Goal: Task Accomplishment & Management: Use online tool/utility

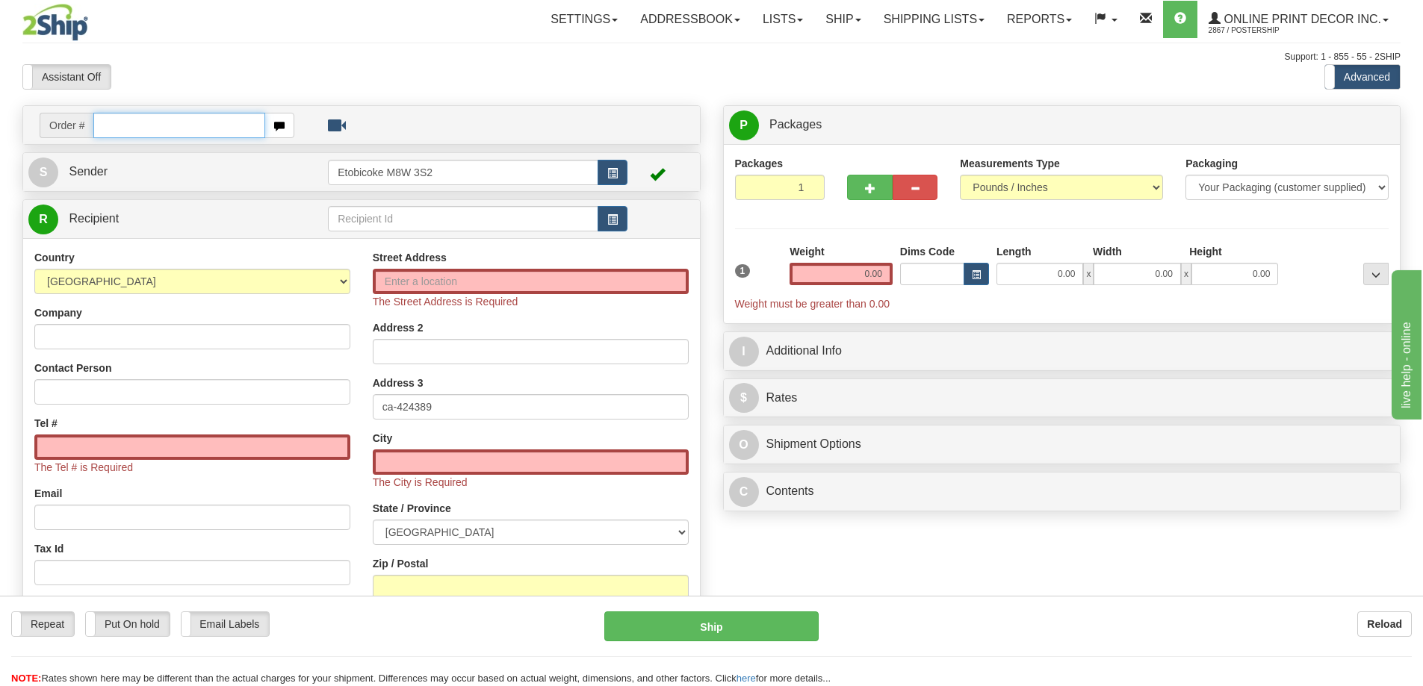
click at [127, 123] on input "text" at bounding box center [179, 125] width 172 height 25
type input "ca-424389"
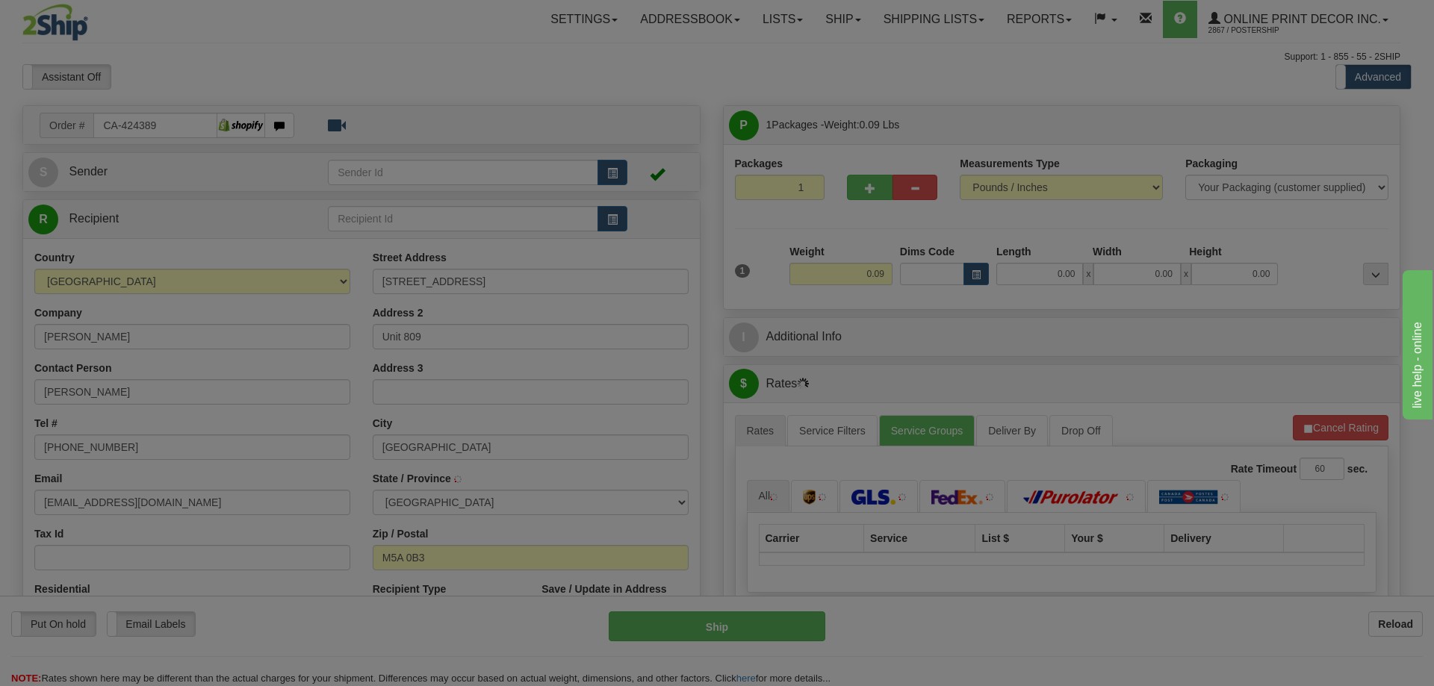
type input "TORONTO"
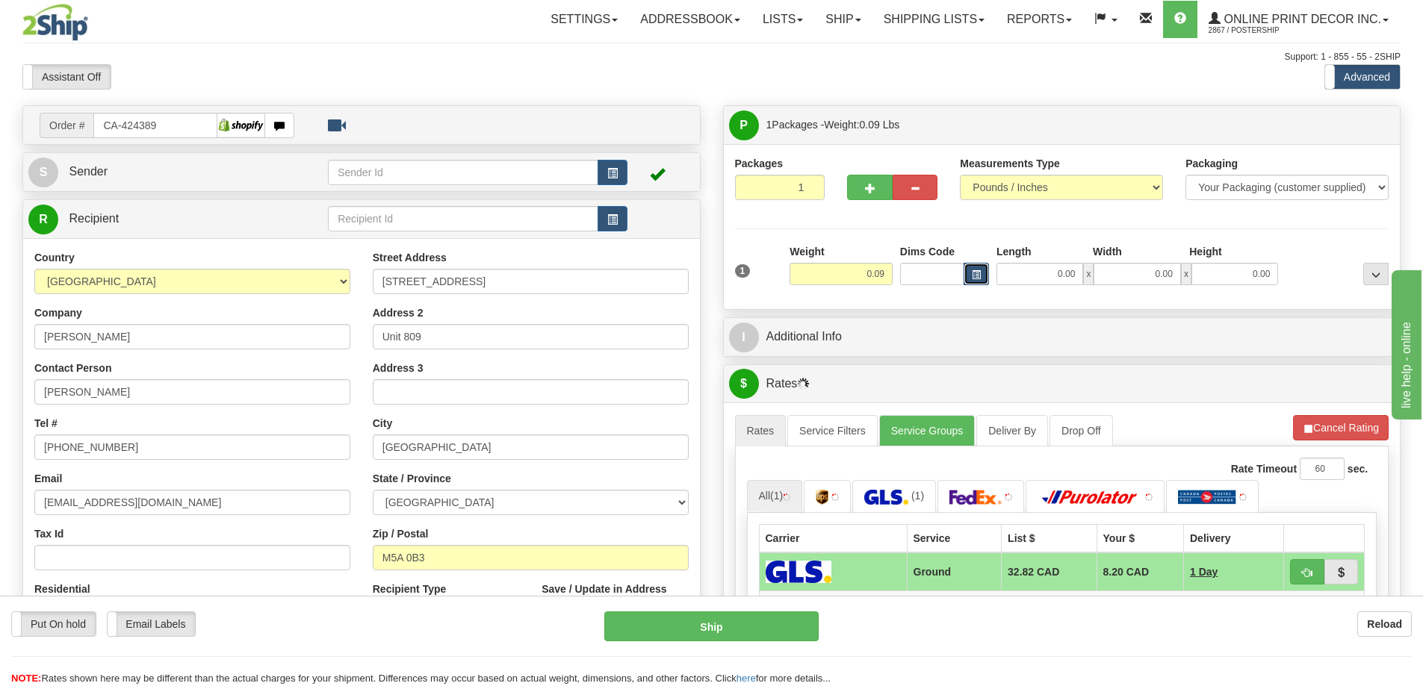
click at [978, 273] on span "button" at bounding box center [976, 275] width 9 height 8
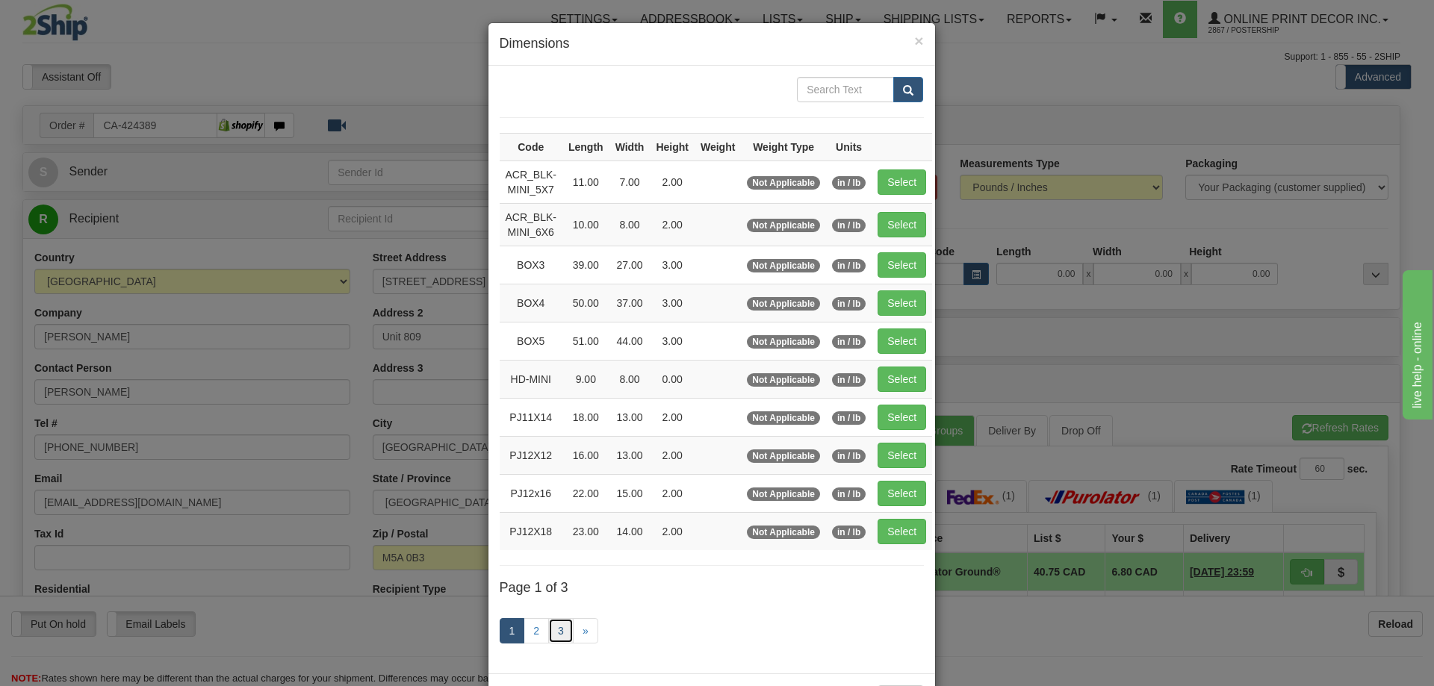
click at [555, 624] on link "3" at bounding box center [560, 631] width 25 height 25
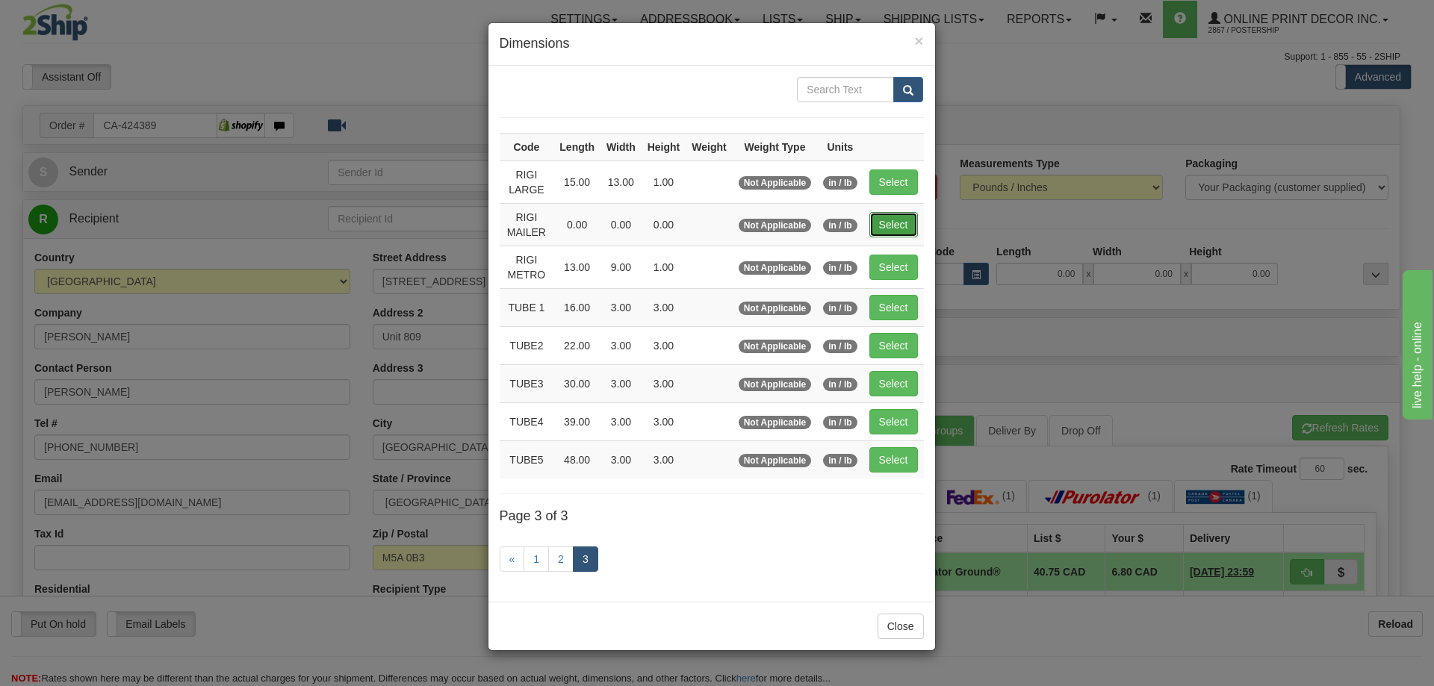
click at [885, 220] on button "Select" at bounding box center [894, 224] width 49 height 25
type input "RIGI MAILER"
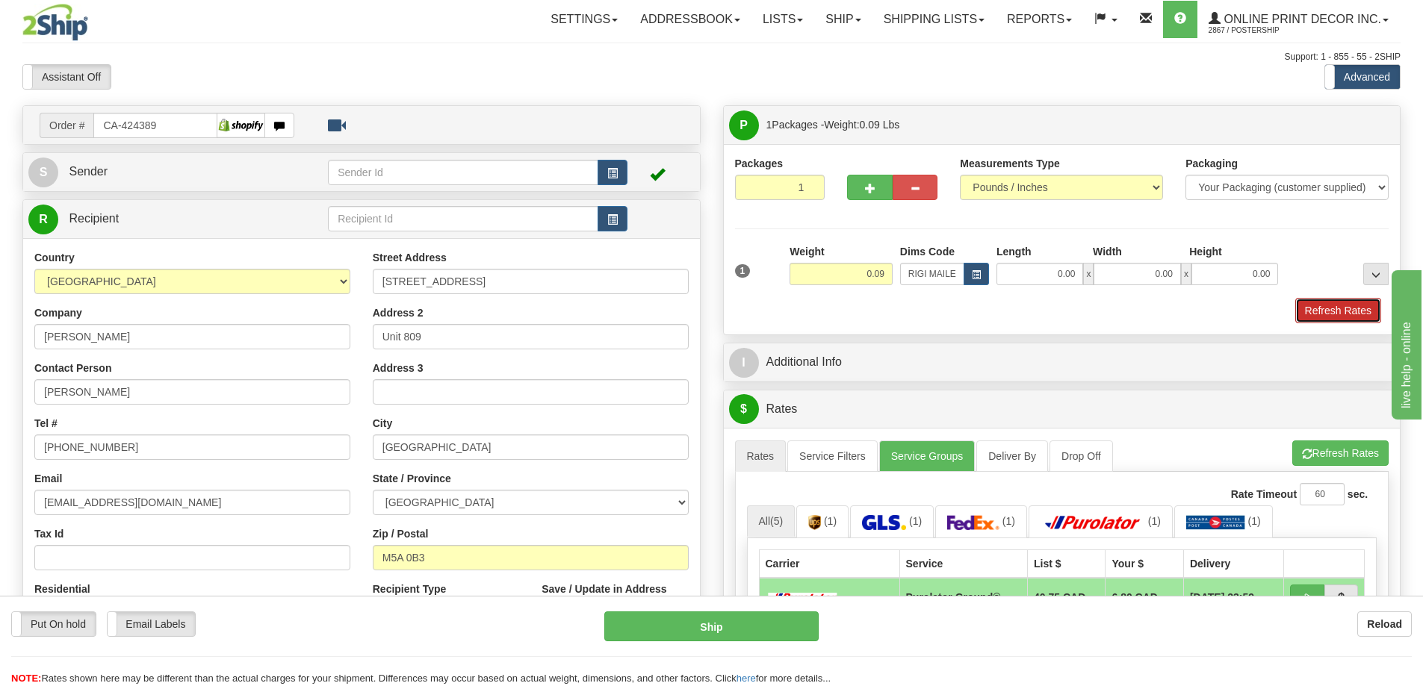
click at [1342, 315] on button "Refresh Rates" at bounding box center [1338, 310] width 86 height 25
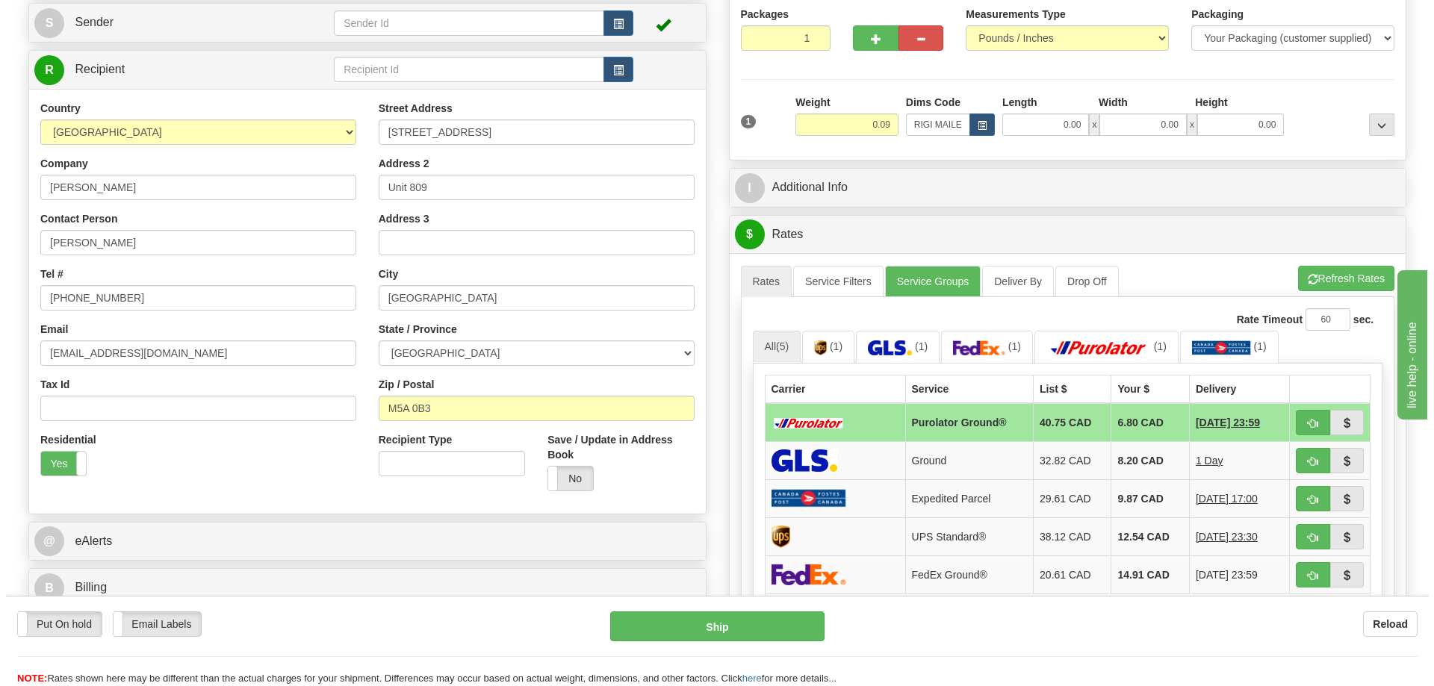
scroll to position [224, 0]
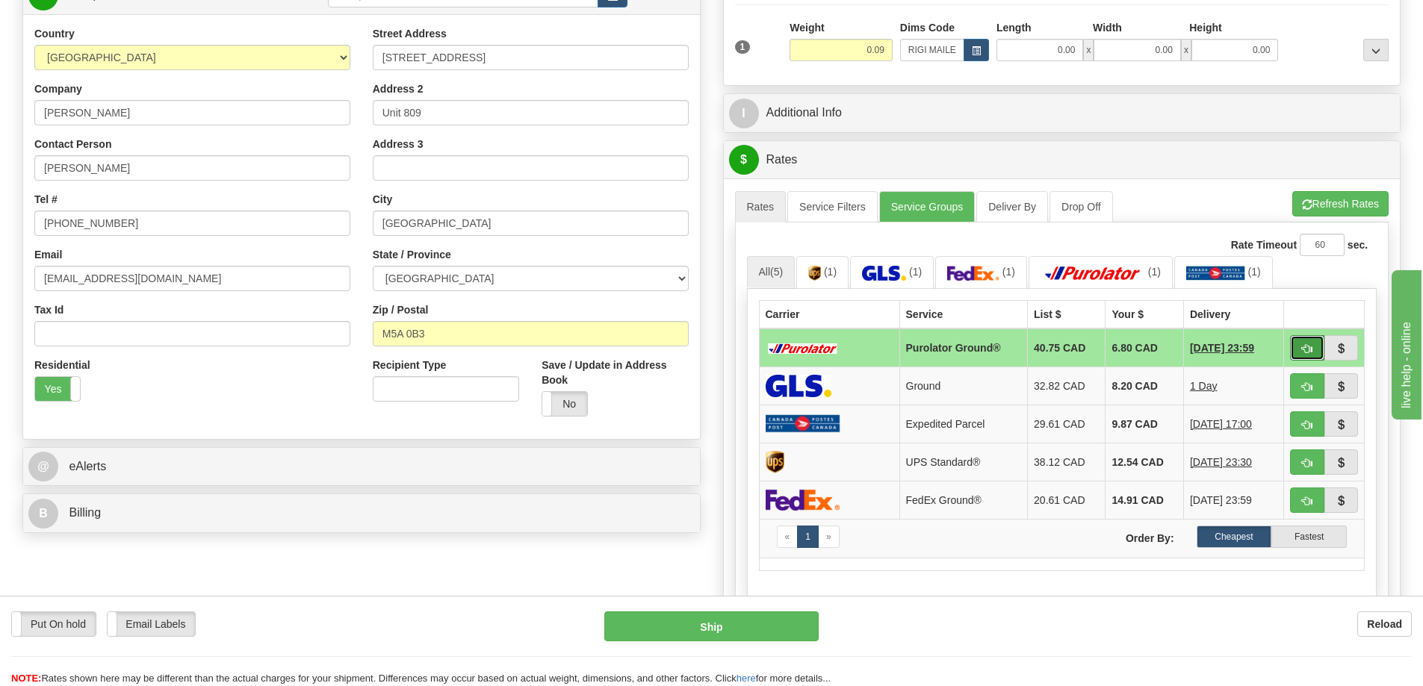
click at [1304, 342] on button "button" at bounding box center [1307, 347] width 34 height 25
type input "260"
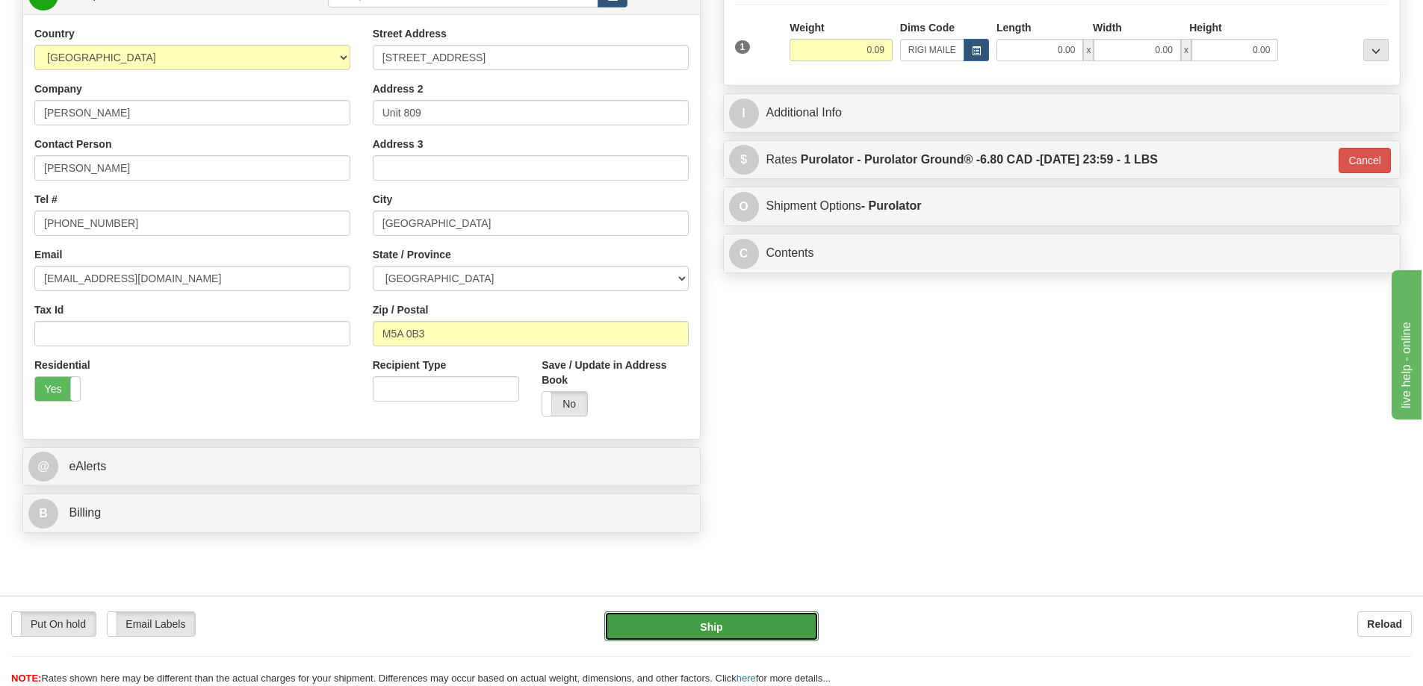
click at [790, 627] on button "Ship" at bounding box center [711, 627] width 214 height 30
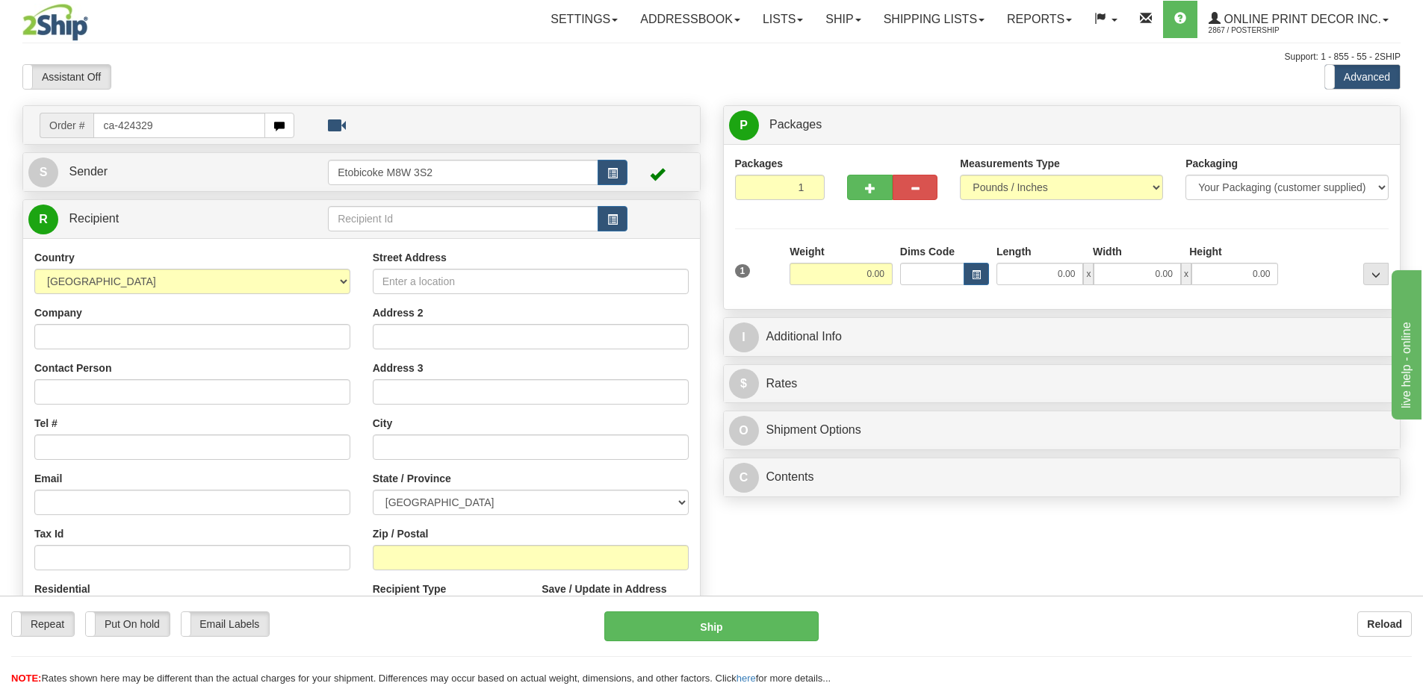
type input "ca-424329"
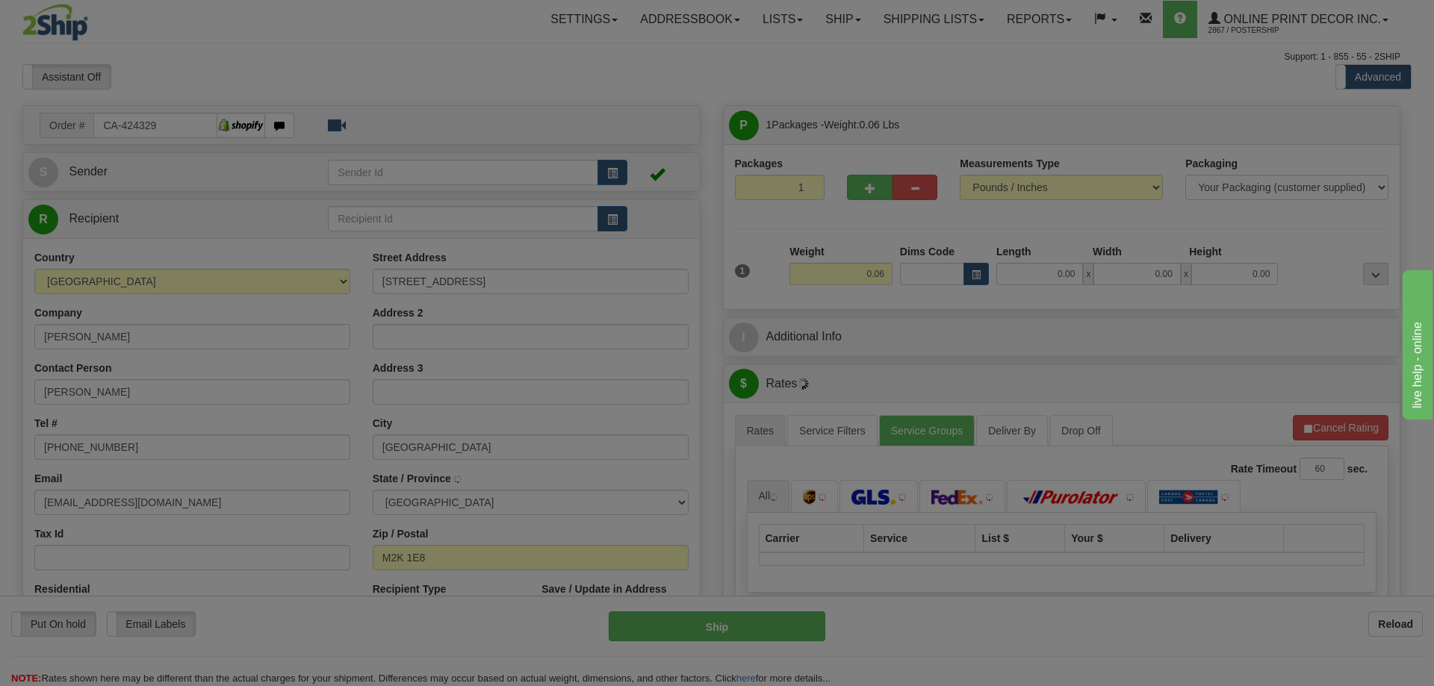
type input "[GEOGRAPHIC_DATA]"
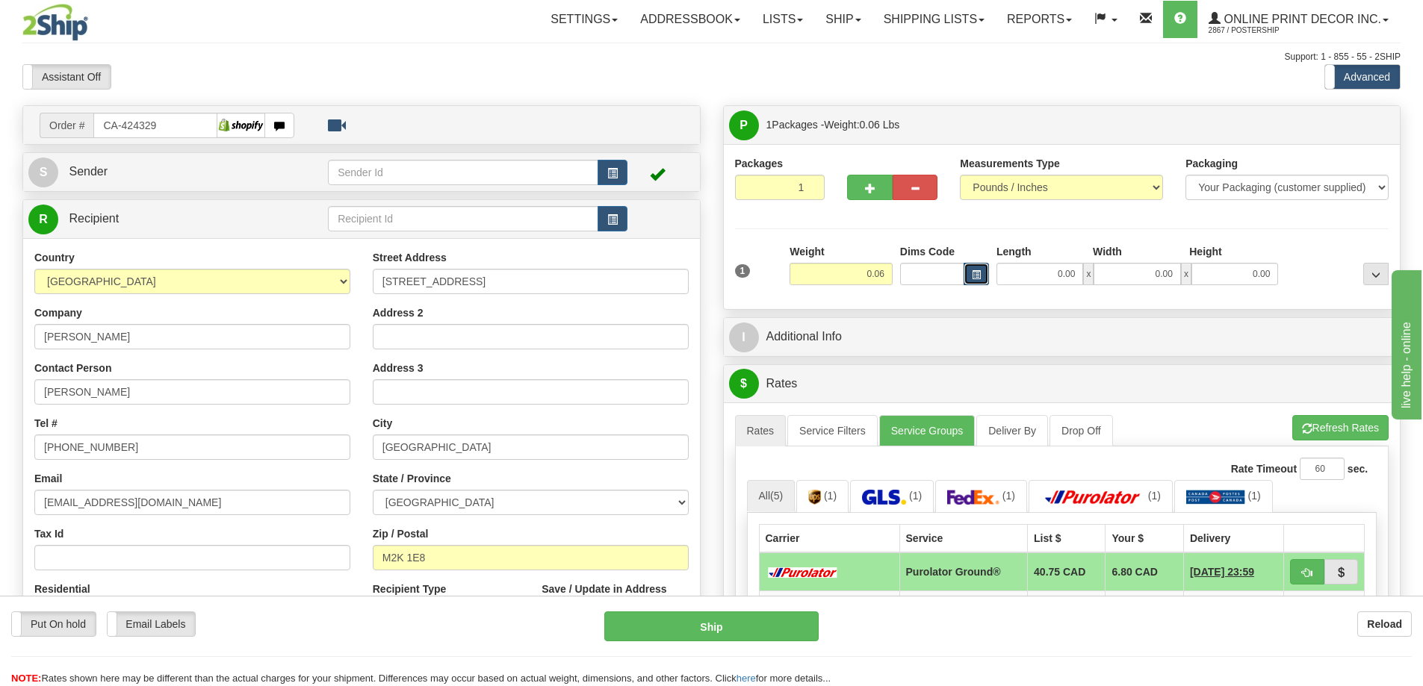
click at [978, 269] on button "button" at bounding box center [976, 274] width 25 height 22
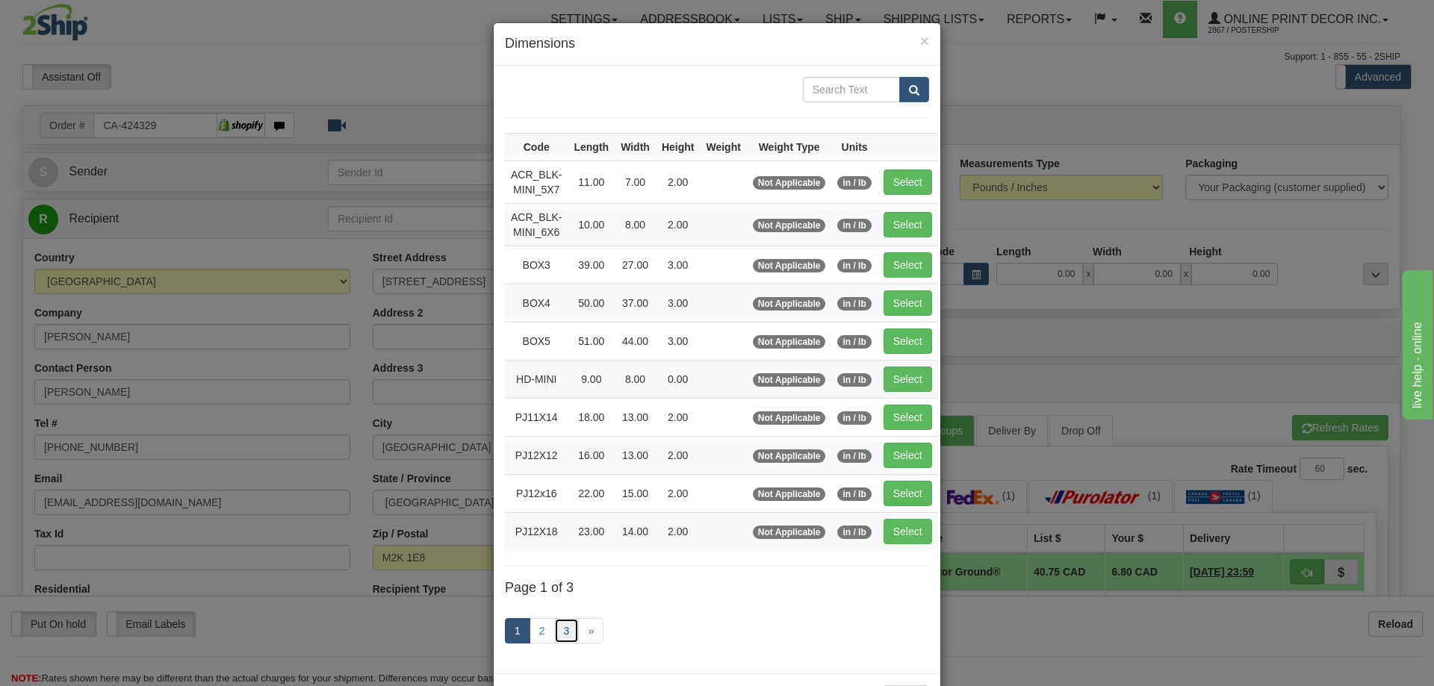
click at [565, 627] on link "3" at bounding box center [566, 631] width 25 height 25
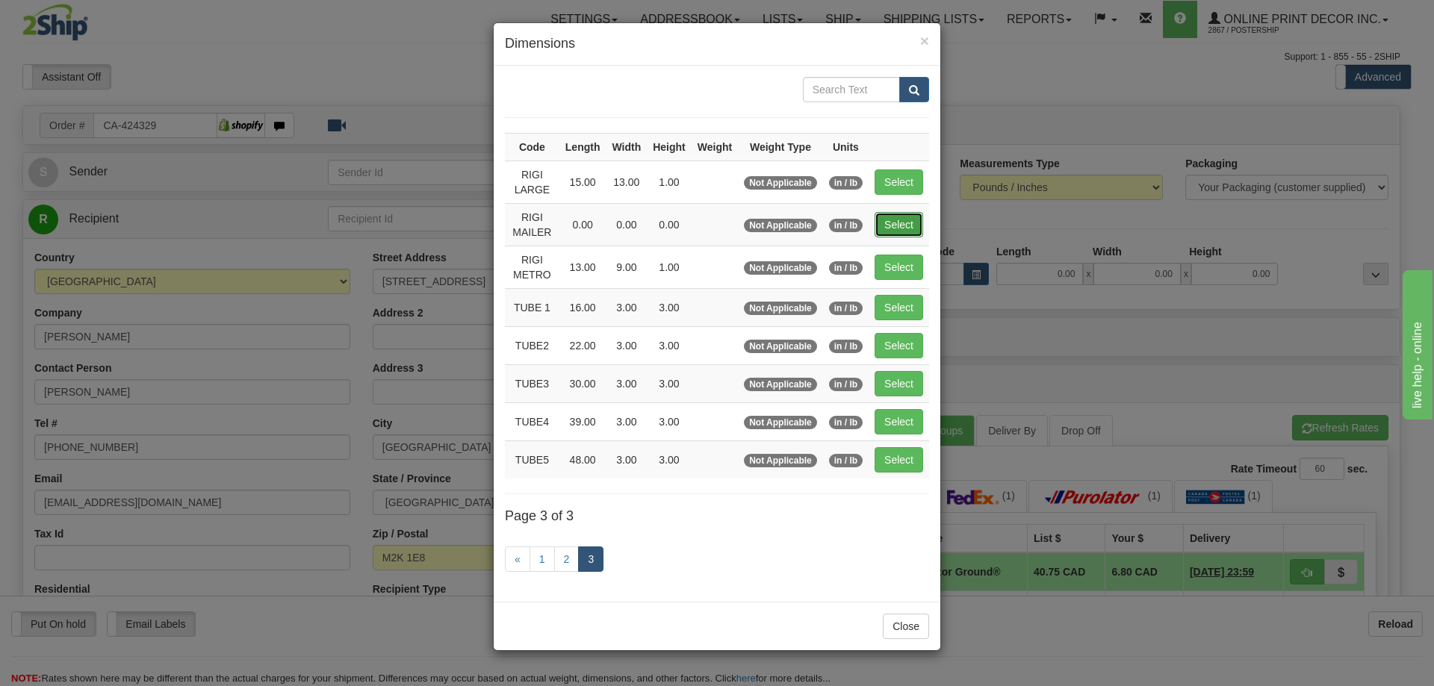
click at [897, 223] on button "Select" at bounding box center [899, 224] width 49 height 25
type input "RIGI MAILER"
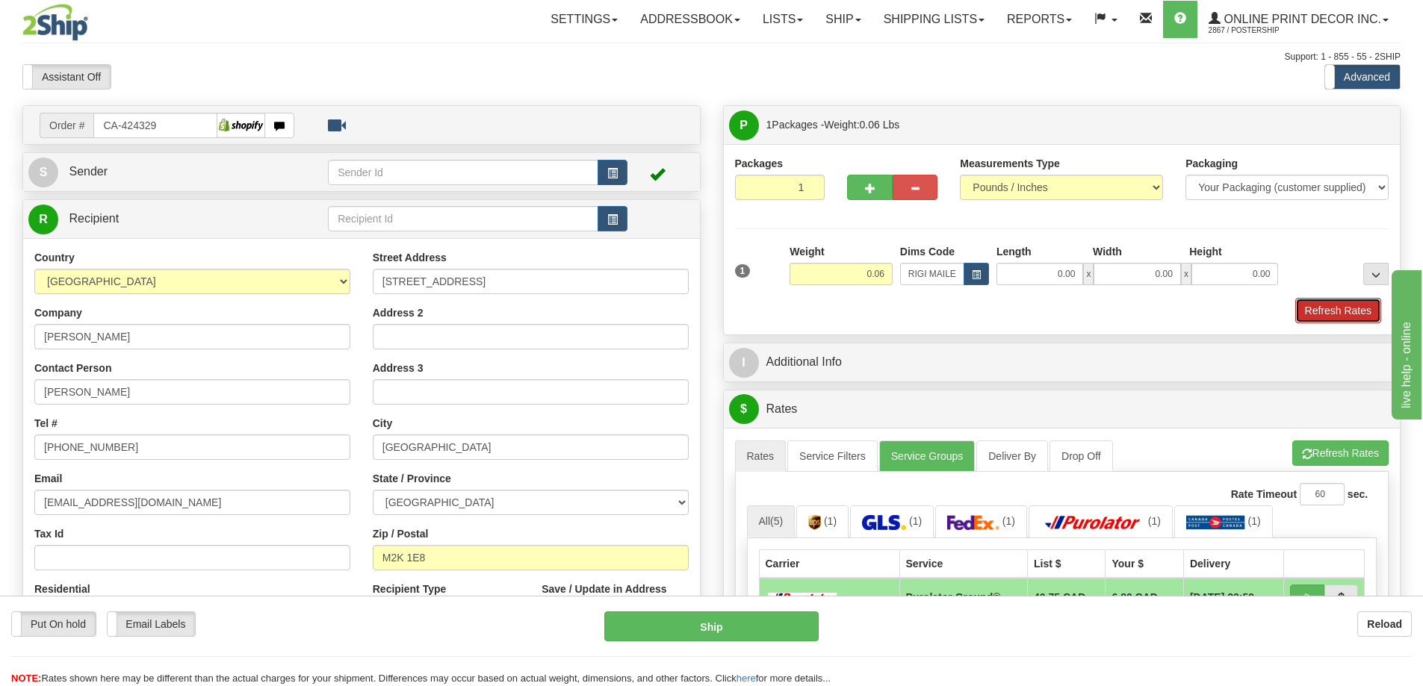
click at [1333, 305] on button "Refresh Rates" at bounding box center [1338, 310] width 86 height 25
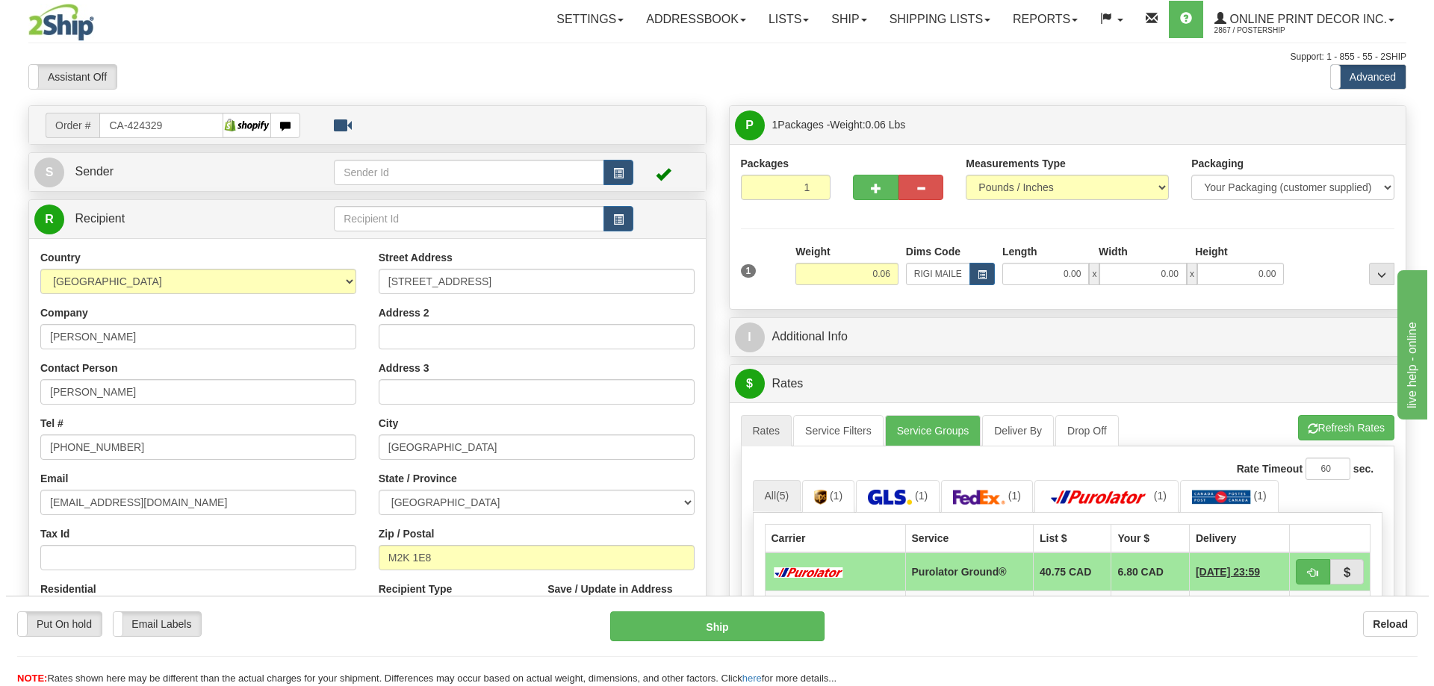
scroll to position [149, 0]
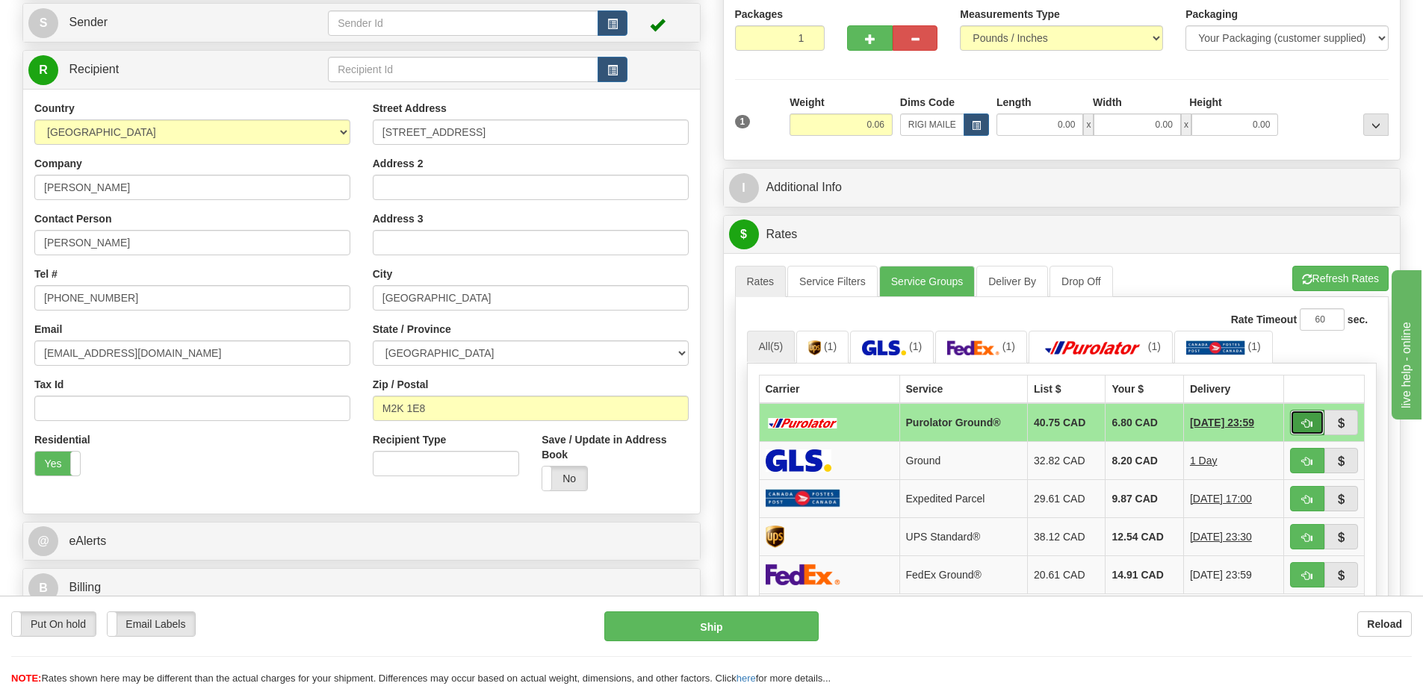
click at [1312, 425] on span "button" at bounding box center [1307, 424] width 10 height 10
type input "260"
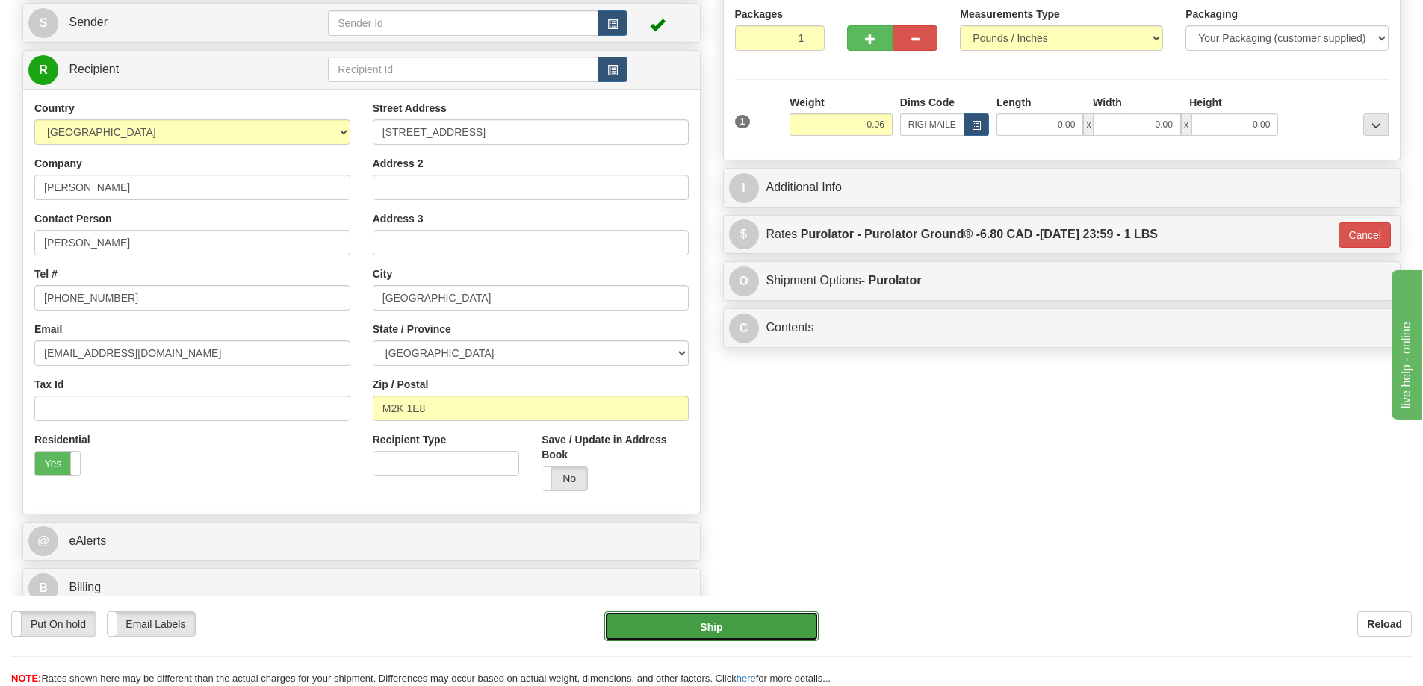
click at [754, 622] on button "Ship" at bounding box center [711, 627] width 214 height 30
